Goal: Check status: Check status

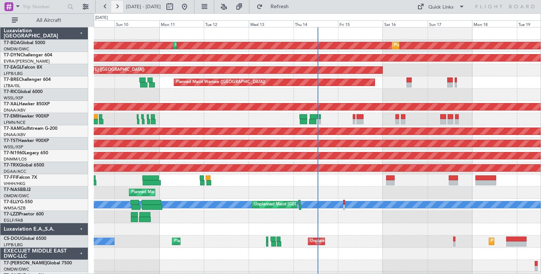
click at [121, 5] on button at bounding box center [117, 7] width 12 height 12
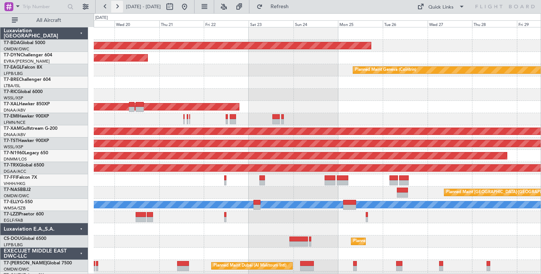
click at [121, 5] on button at bounding box center [117, 7] width 12 height 12
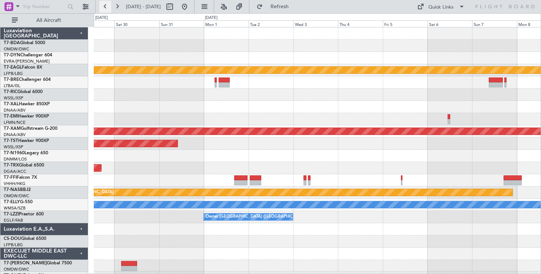
click at [104, 7] on button at bounding box center [105, 7] width 12 height 12
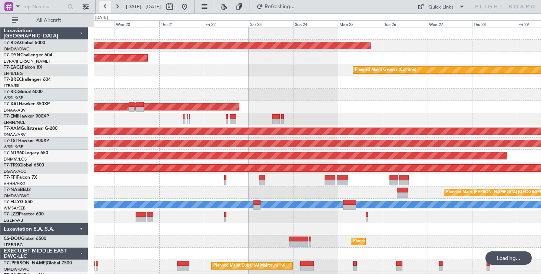
click at [104, 7] on button at bounding box center [105, 7] width 12 height 12
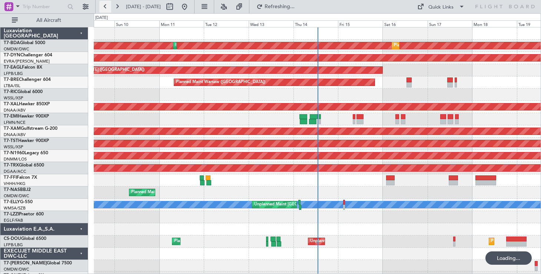
click at [105, 8] on button at bounding box center [105, 7] width 12 height 12
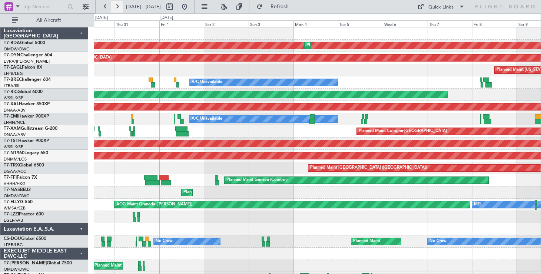
click at [116, 5] on button at bounding box center [117, 7] width 12 height 12
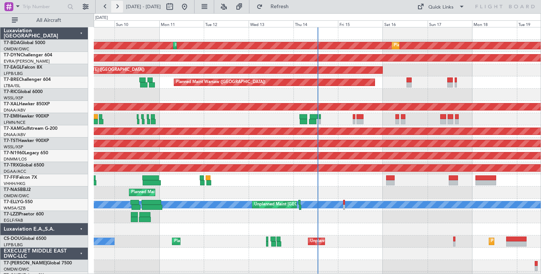
click at [116, 5] on button at bounding box center [117, 7] width 12 height 12
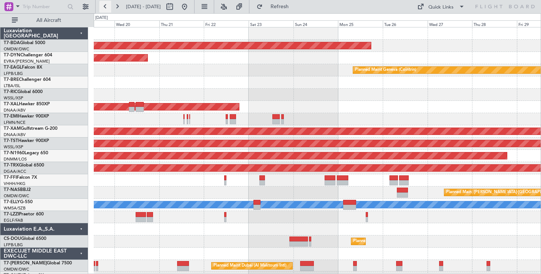
click at [103, 6] on button at bounding box center [105, 7] width 12 height 12
